Goal: Transaction & Acquisition: Purchase product/service

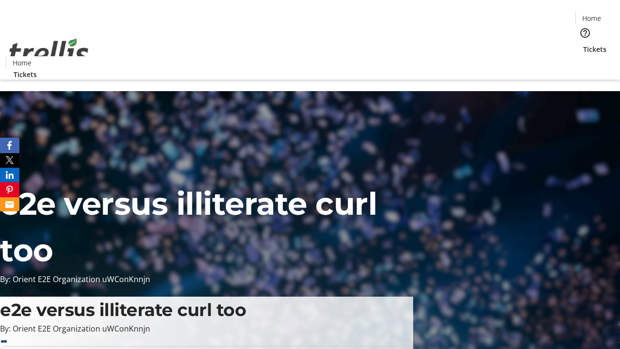
click at [592, 15] on span "Sign Up" at bounding box center [596, 14] width 28 height 12
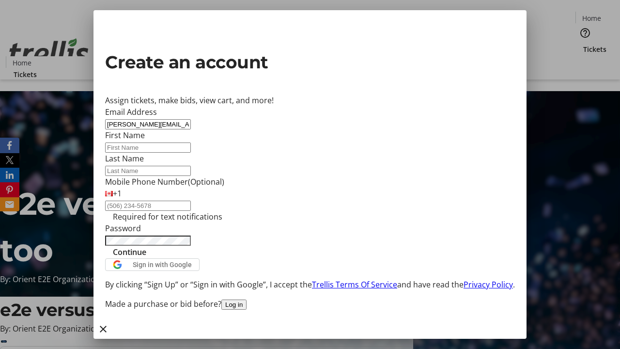
type input "[PERSON_NAME][EMAIL_ADDRESS][DOMAIN_NAME]"
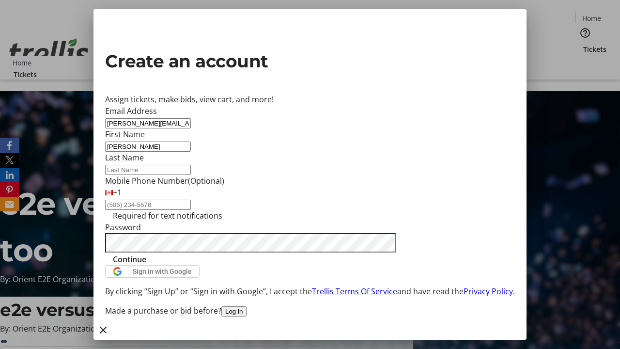
type input "[PERSON_NAME]"
click at [146, 265] on span "Continue" at bounding box center [129, 259] width 33 height 12
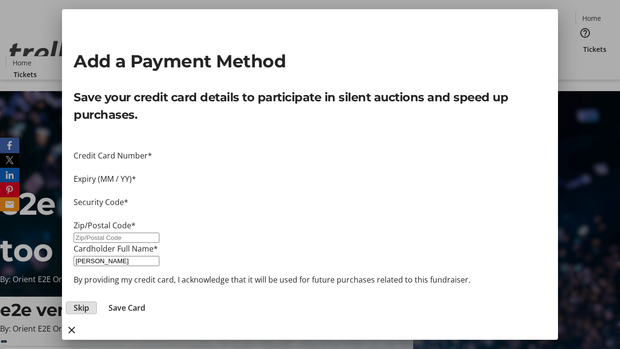
click at [89, 302] on span "Skip" at bounding box center [81, 308] width 15 height 12
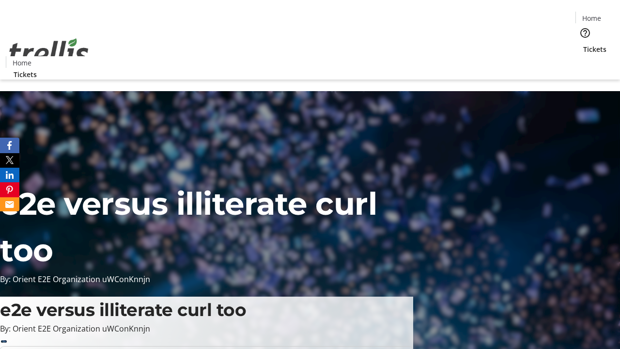
click at [583, 44] on span "Tickets" at bounding box center [594, 49] width 23 height 10
